Goal: Task Accomplishment & Management: Use online tool/utility

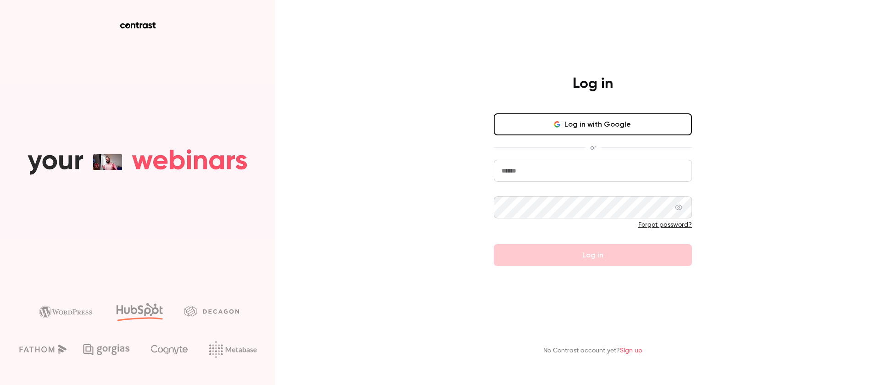
type input "**********"
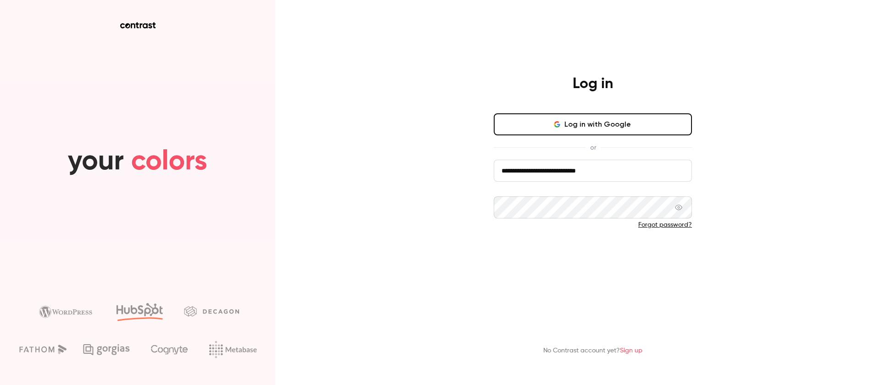
click at [604, 264] on button "Log in" at bounding box center [592, 255] width 198 height 22
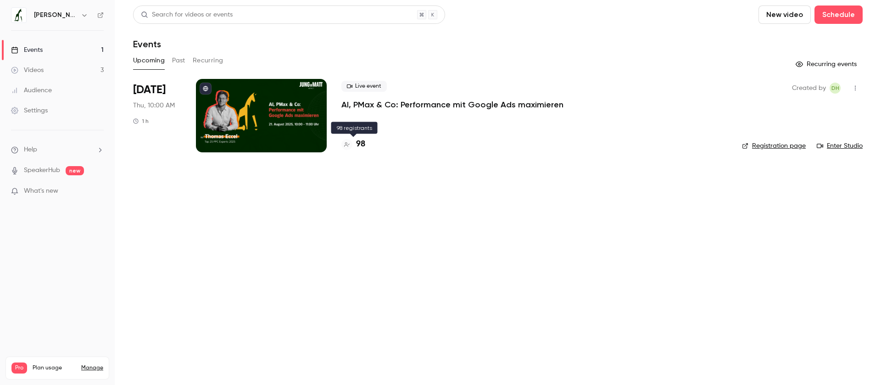
click at [362, 143] on h4 "98" at bounding box center [360, 144] width 9 height 12
